Goal: Task Accomplishment & Management: Complete application form

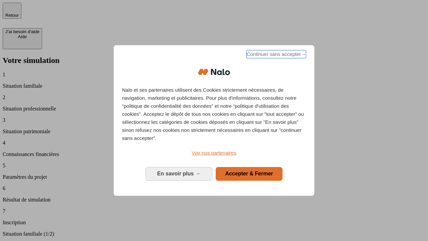
click at [275, 55] on span "Continuer sans accepter →" at bounding box center [276, 54] width 60 height 8
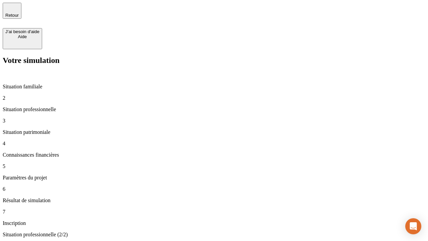
type input "30 000"
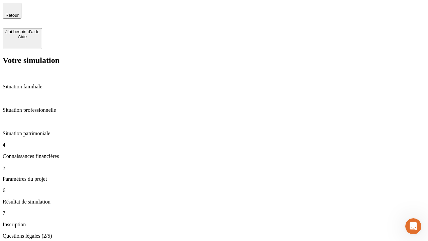
scroll to position [1, 0]
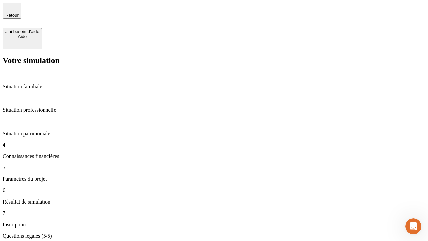
type input "25"
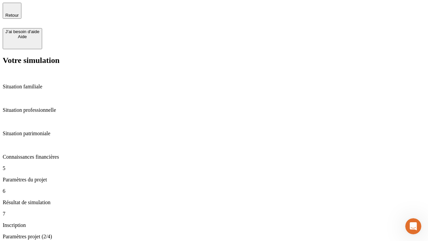
type input "64"
type input "1 000"
type input "640"
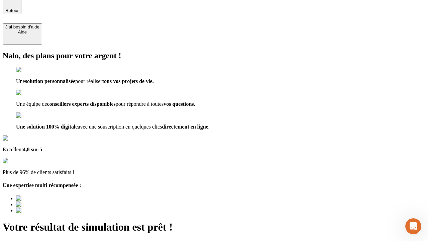
type input "[EMAIL_ADDRESS][PERSON_NAME][DOMAIN_NAME]"
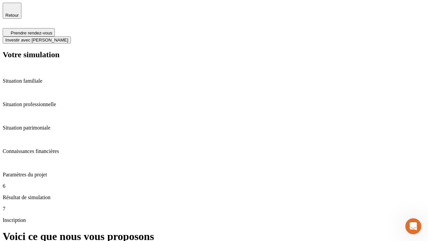
click at [68, 37] on span "Investir avec [PERSON_NAME]" at bounding box center [36, 39] width 63 height 5
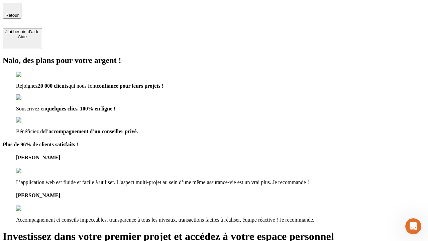
type input "[PERSON_NAME][EMAIL_ADDRESS][DOMAIN_NAME]"
